Goal: Check status: Check status

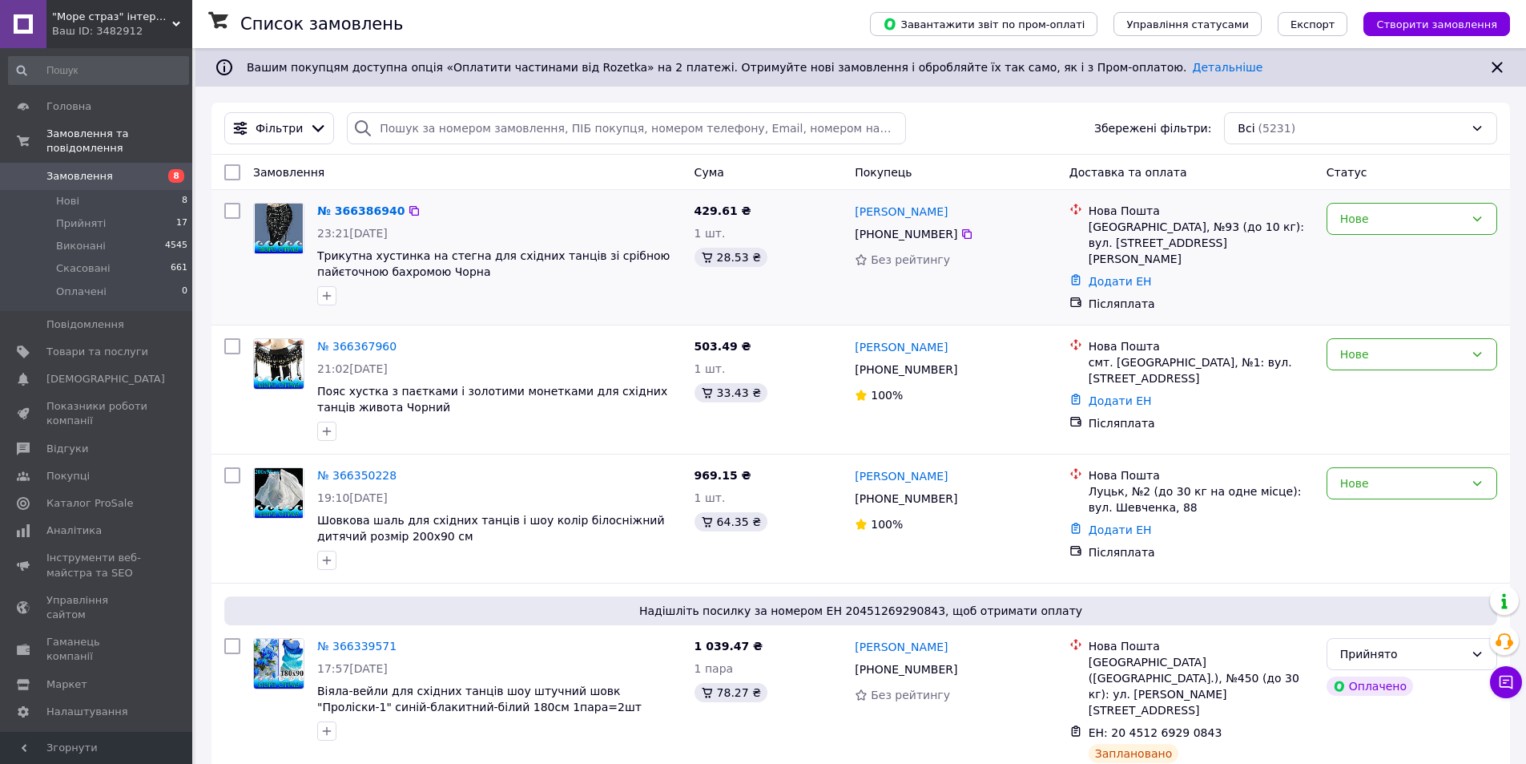
drag, startPoint x: 946, startPoint y: 234, endPoint x: 849, endPoint y: 240, distance: 98.0
click at [849, 240] on div "[PERSON_NAME] [PHONE_NUMBER] Без рейтингу" at bounding box center [956, 257] width 214 height 122
copy div "[PHONE_NUMBER]"
click at [361, 212] on link "№ 366386940" at bounding box center [360, 210] width 87 height 13
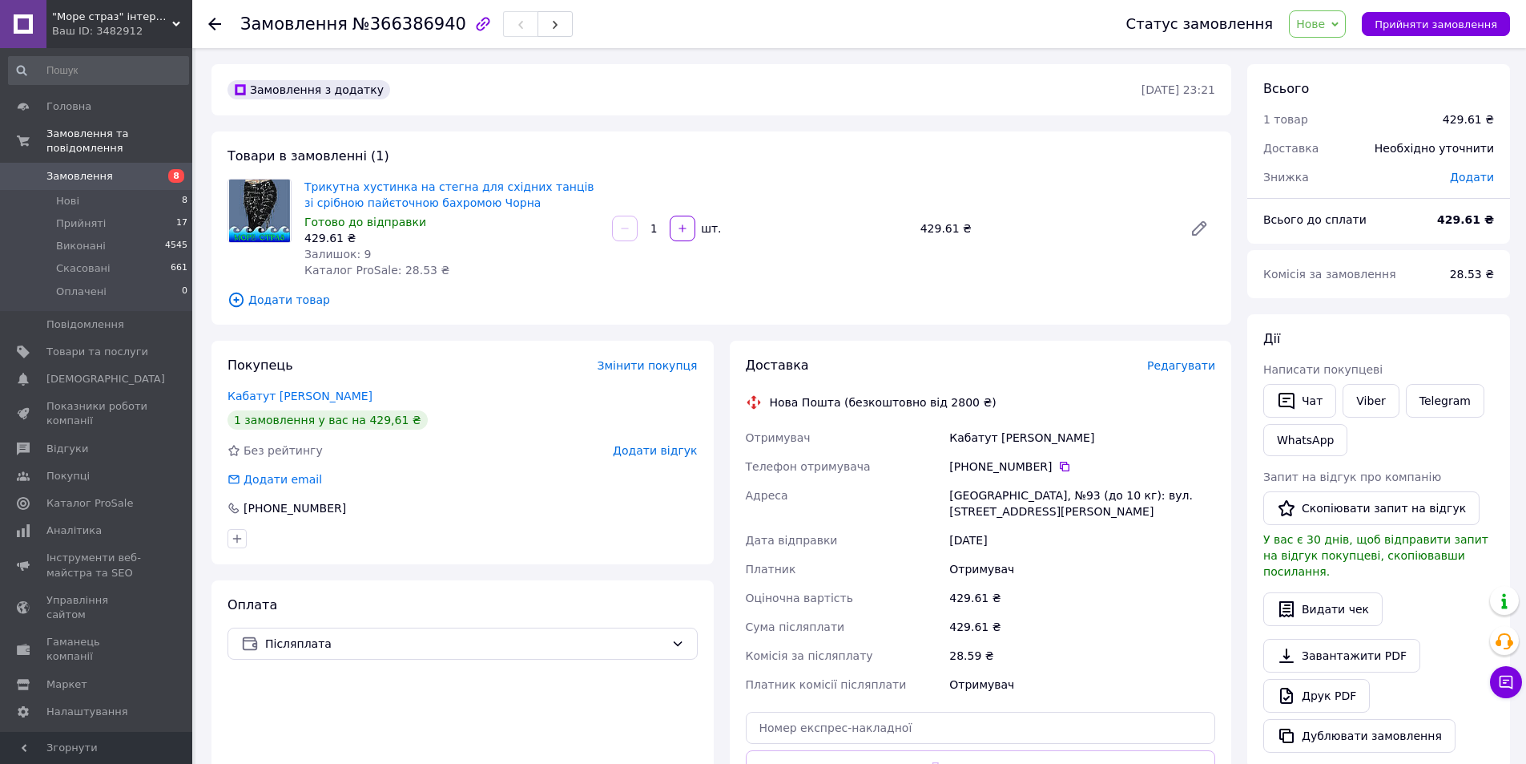
click at [212, 24] on use at bounding box center [214, 24] width 13 height 13
